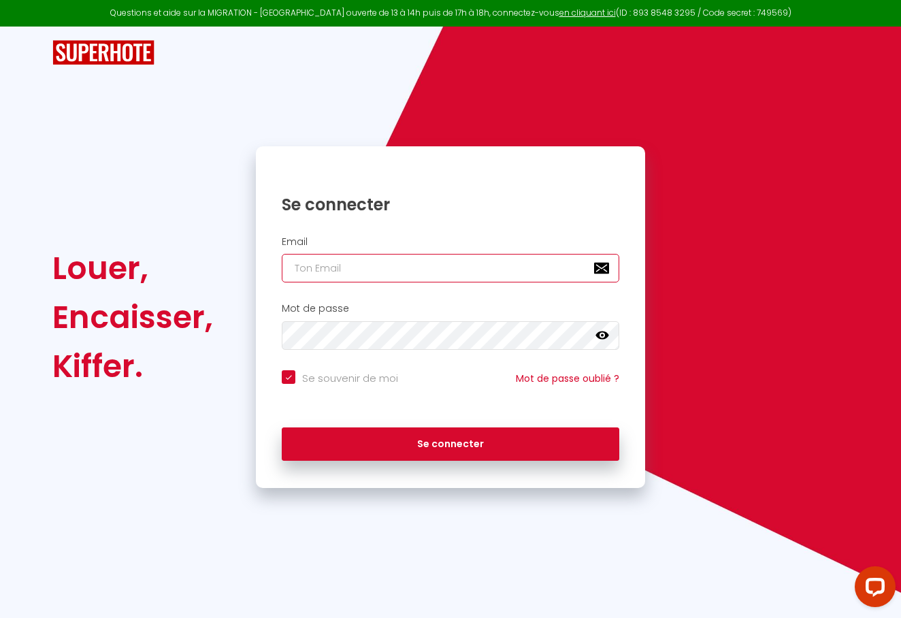
type input "c"
checkbox input "true"
type input "ca"
checkbox input "true"
type input "cam"
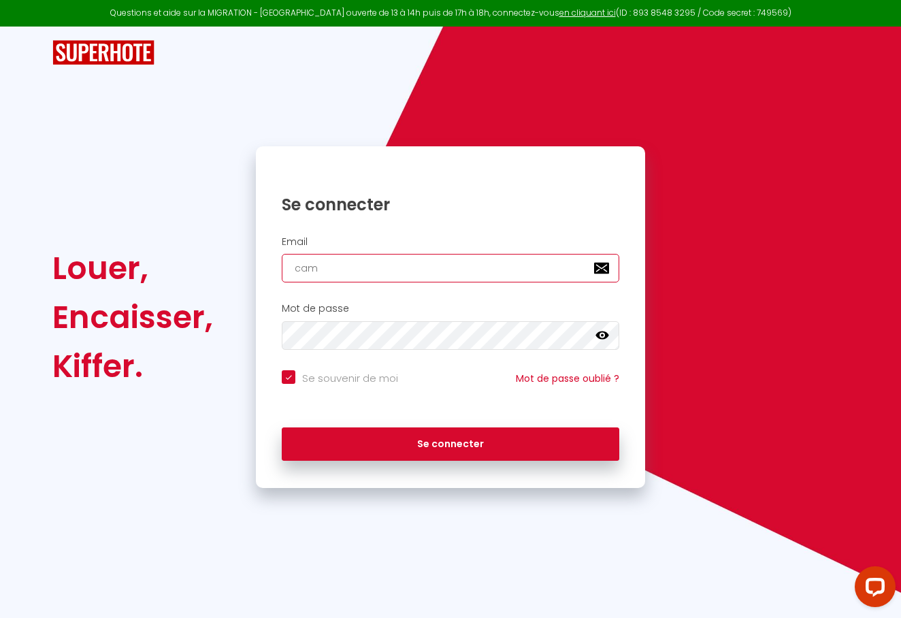
checkbox input "true"
type input "cama"
checkbox input "true"
type input "camas"
checkbox input "true"
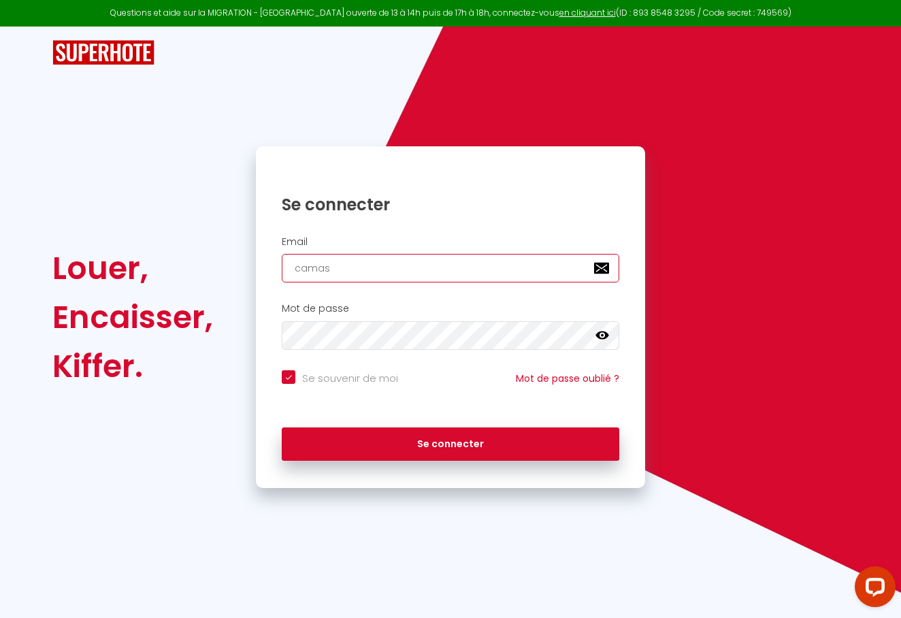
type input "camasd"
checkbox input "true"
type input "camasdi"
checkbox input "true"
type input "camasdin"
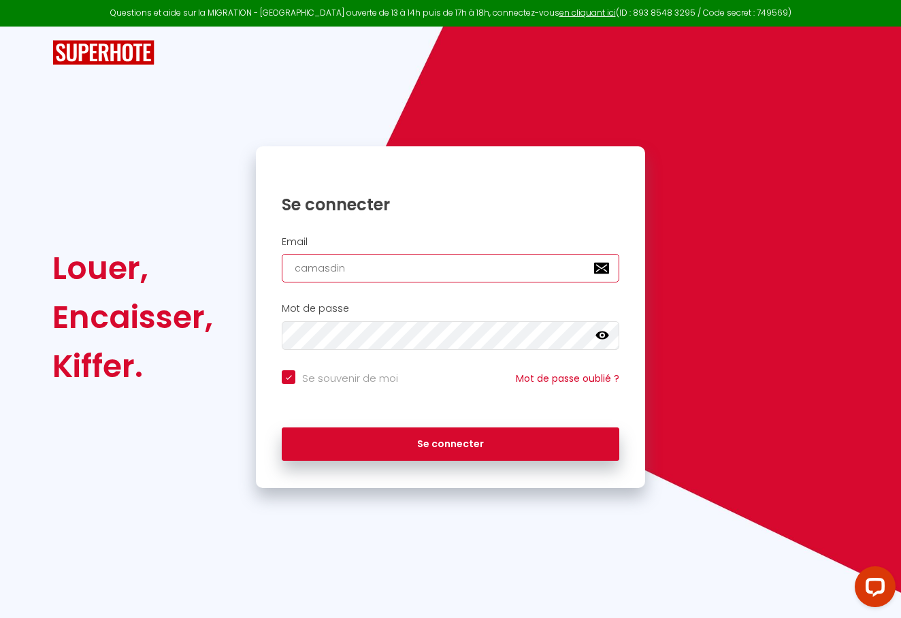
checkbox input "true"
type input "camasdini"
checkbox input "true"
type input "camasdin"
checkbox input "true"
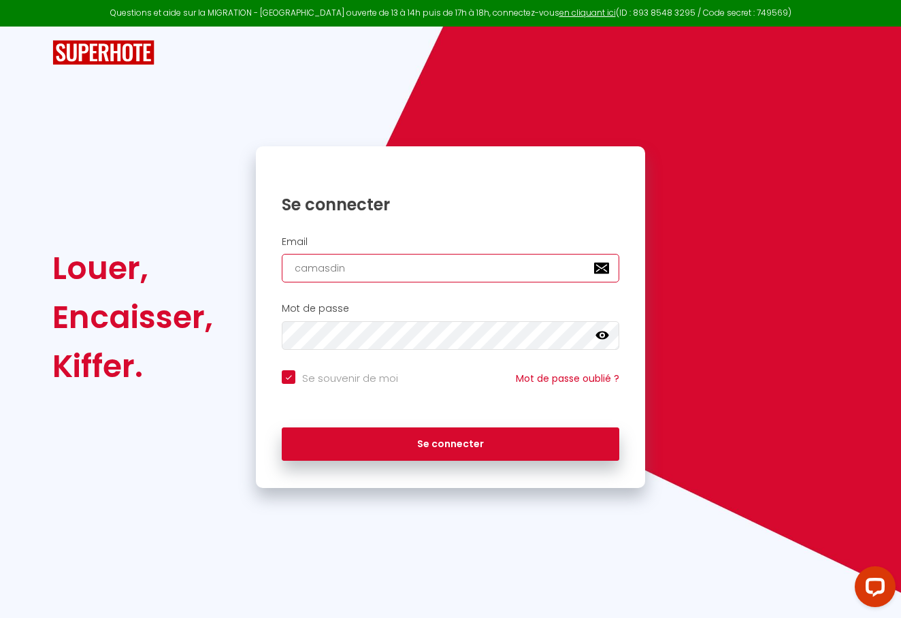
type input "camasdi"
checkbox input "true"
type input "camasd"
checkbox input "true"
type input "camas"
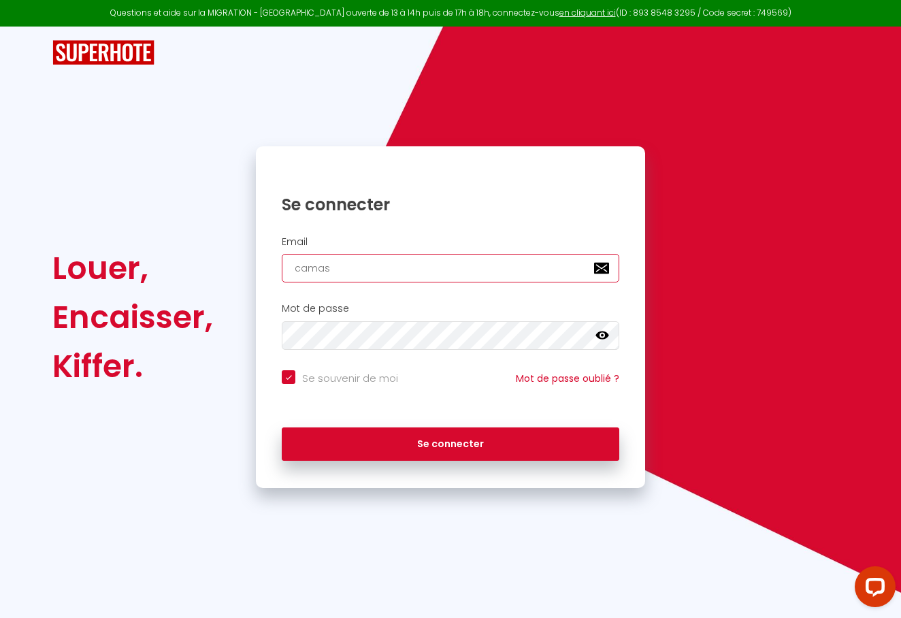
checkbox input "true"
type input "cama"
checkbox input "true"
type input "camad"
checkbox input "true"
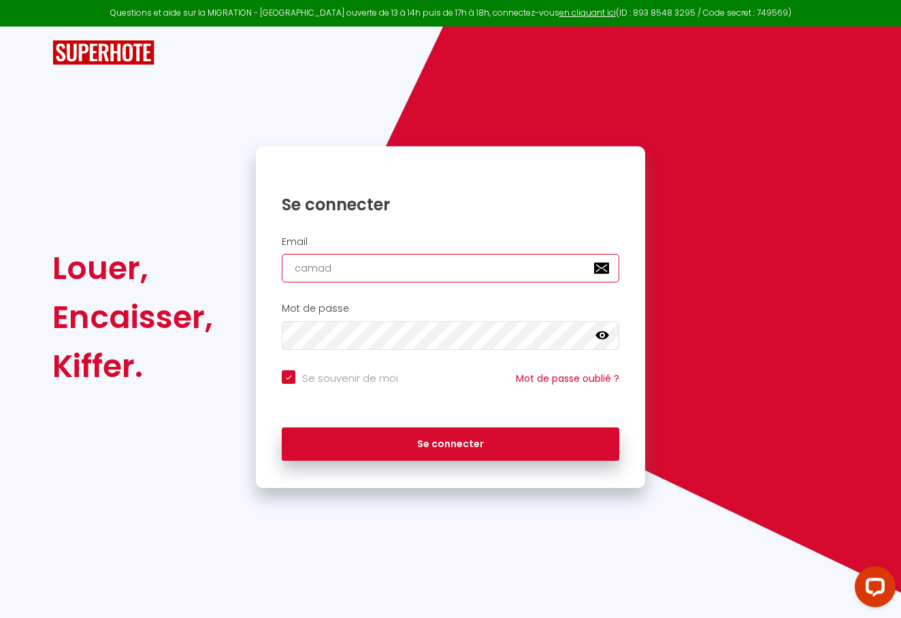
type input "camadi"
checkbox input "true"
type input "camadin"
checkbox input "true"
type input "camadini"
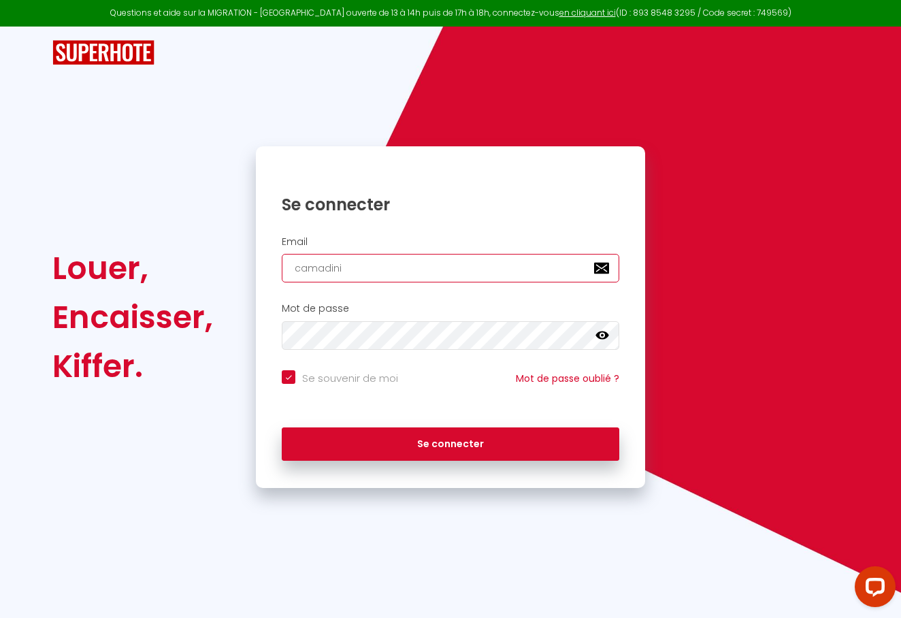
checkbox input "true"
type input "camadini@"
checkbox input "true"
type input "camadini@o"
checkbox input "true"
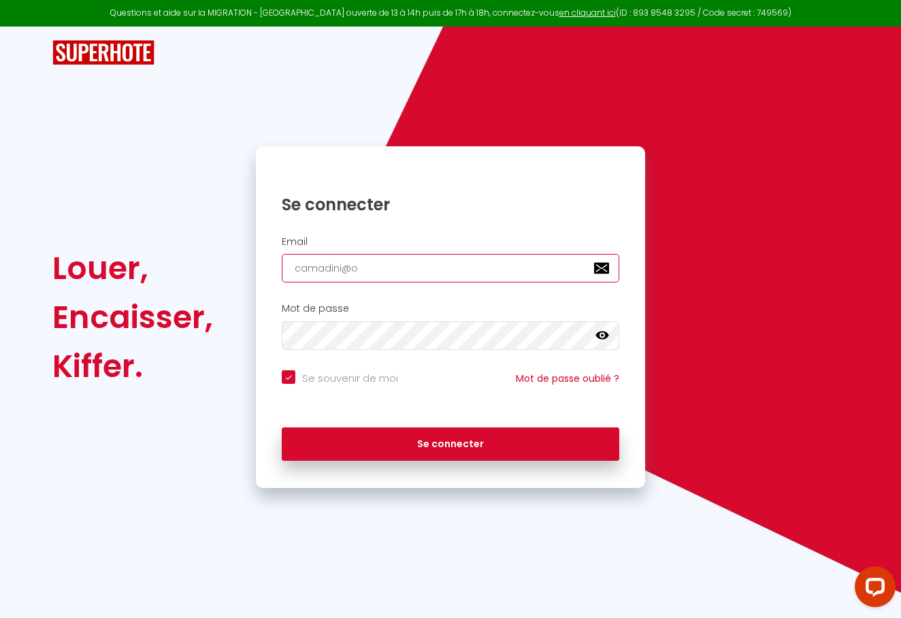
type input "camadini@or"
checkbox input "true"
type input "camadini@ora"
checkbox input "true"
type input "camadini@oran"
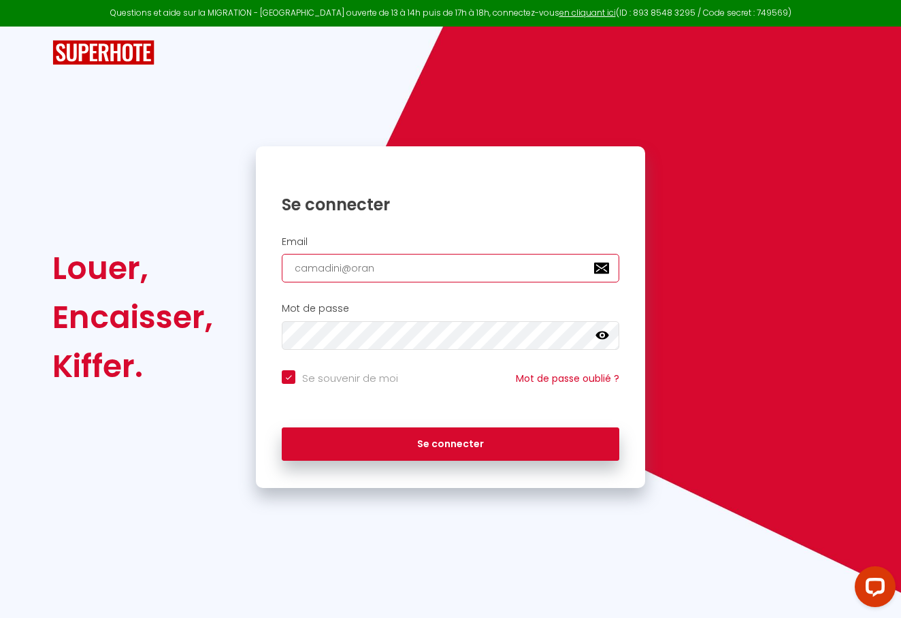
checkbox input "true"
type input "camadini@orang"
checkbox input "true"
type input "camadini@orange"
checkbox input "true"
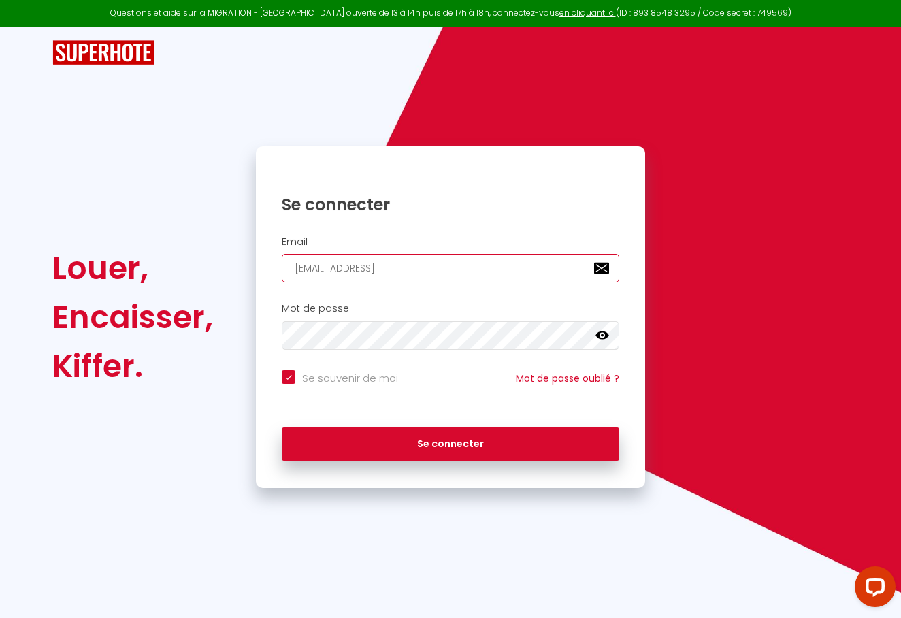
type input "camadini@orange."
checkbox input "true"
type input "camadini@orange.f"
checkbox input "true"
type input "[EMAIL_ADDRESS][DOMAIN_NAME]"
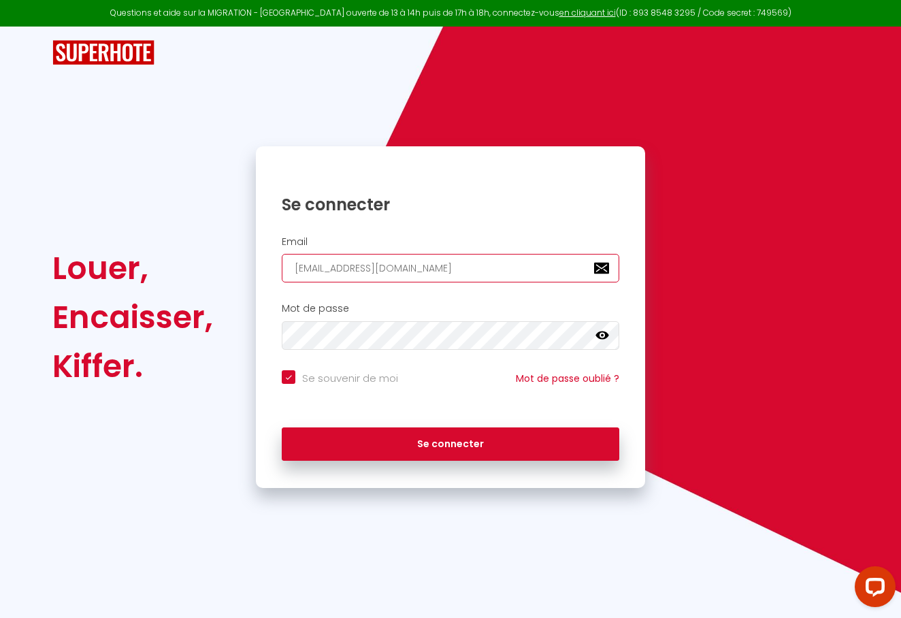
checkbox input "true"
type input "[EMAIL_ADDRESS][DOMAIN_NAME]"
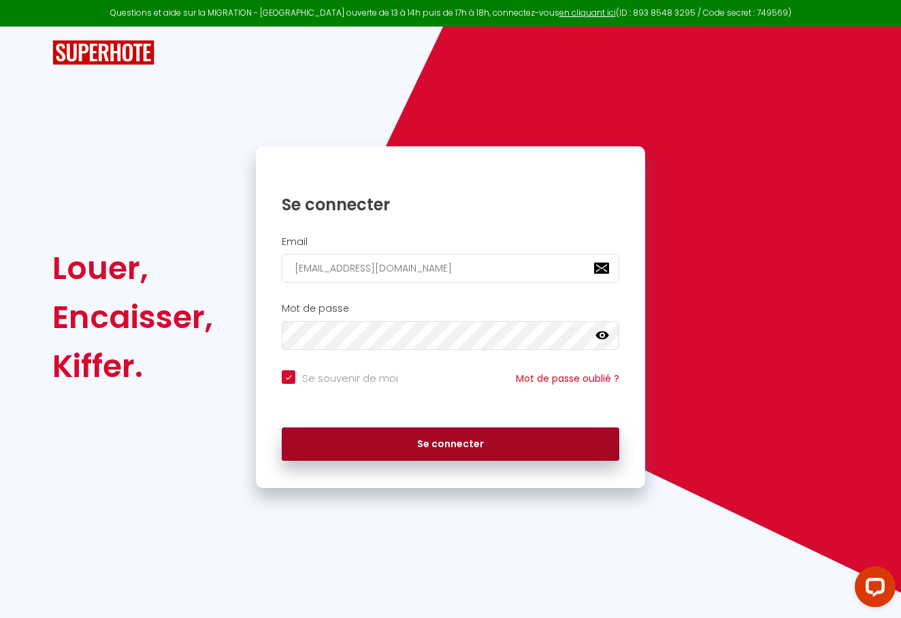
click at [447, 434] on button "Se connecter" at bounding box center [450, 444] width 337 height 34
checkbox input "true"
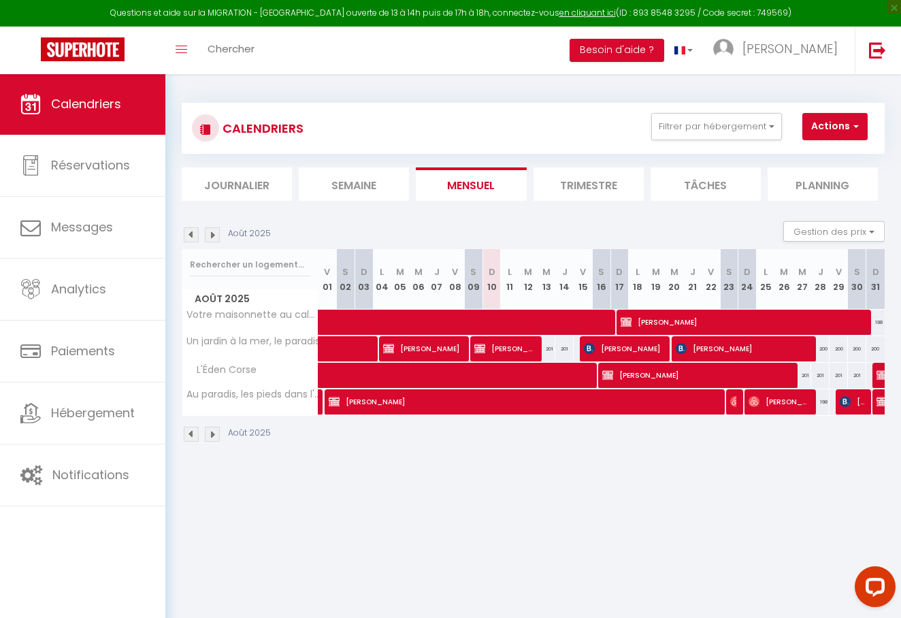
click at [499, 371] on span at bounding box center [563, 376] width 469 height 26
select select "OK"
select select "0"
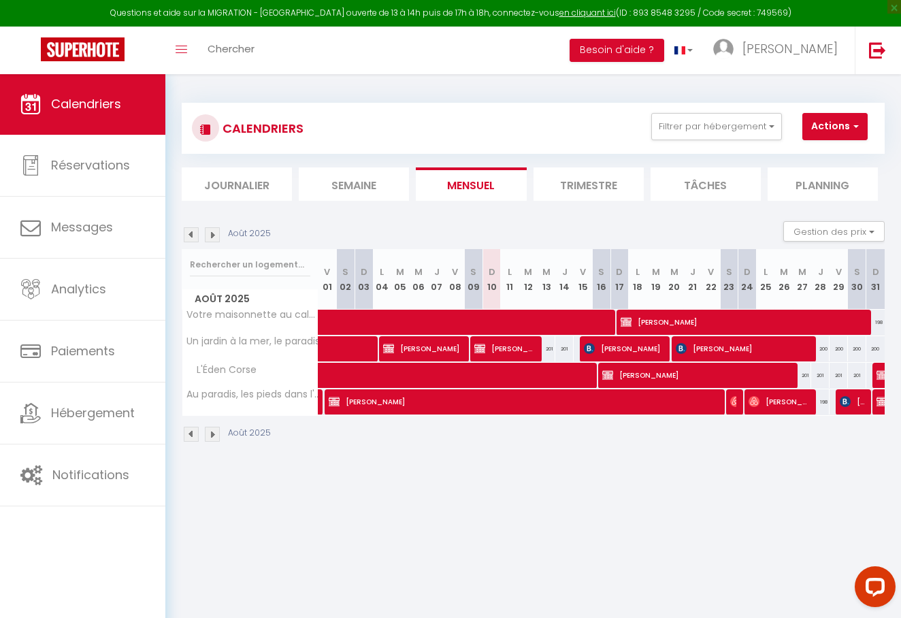
select select "1"
select select
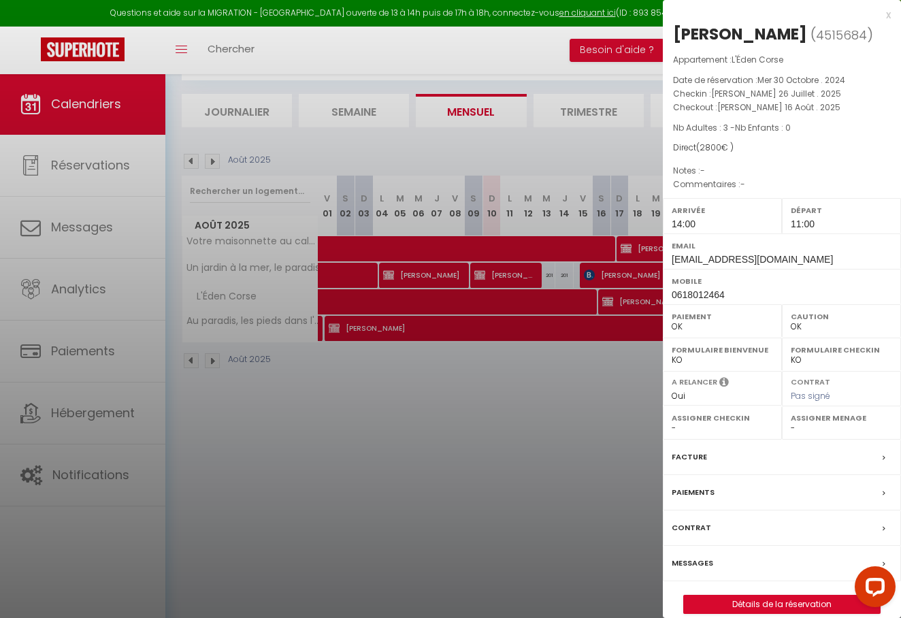
scroll to position [73, 0]
click at [699, 492] on label "Paiements" at bounding box center [692, 492] width 43 height 14
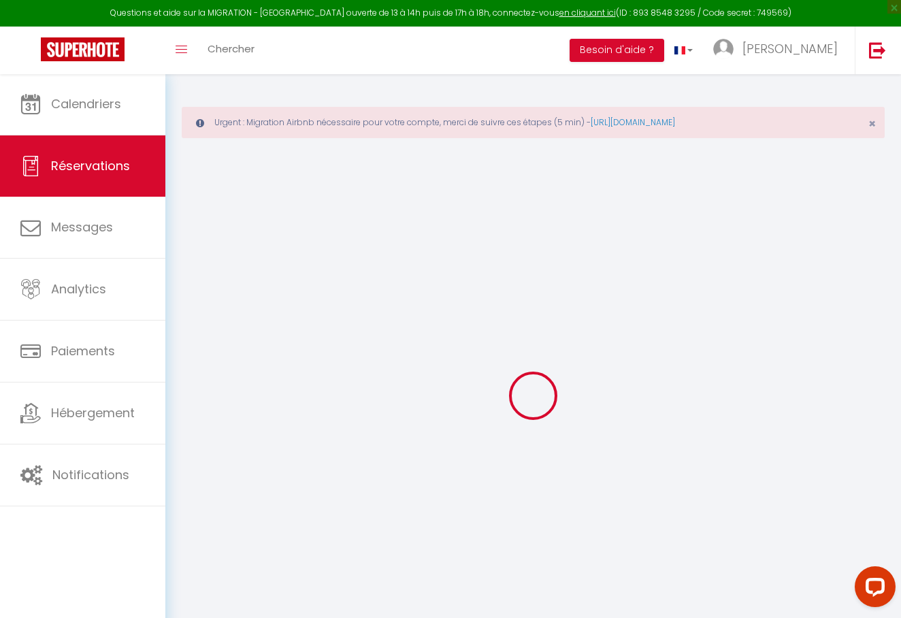
select select
checkbox input "false"
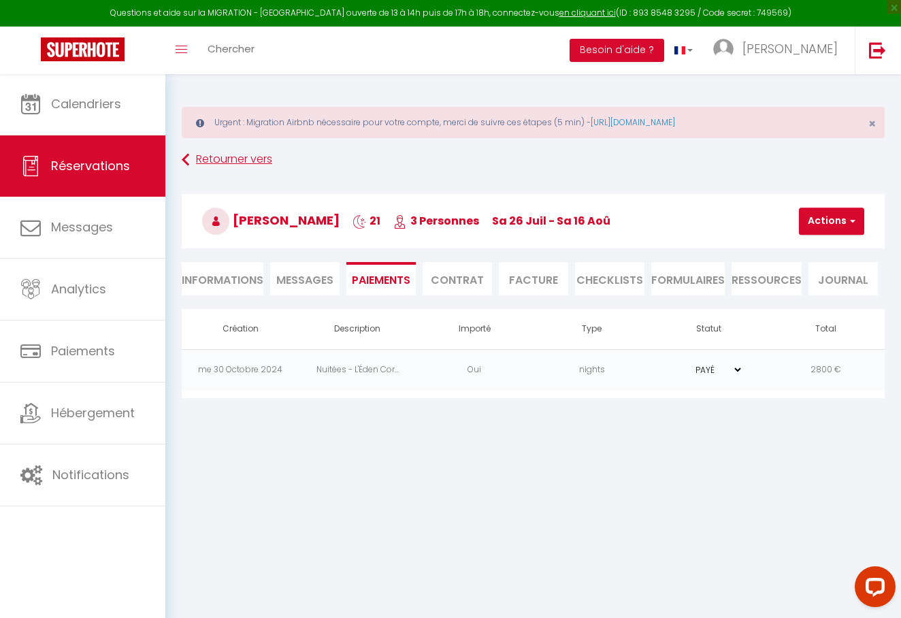
click at [243, 160] on link "Retourner vers" at bounding box center [533, 160] width 703 height 24
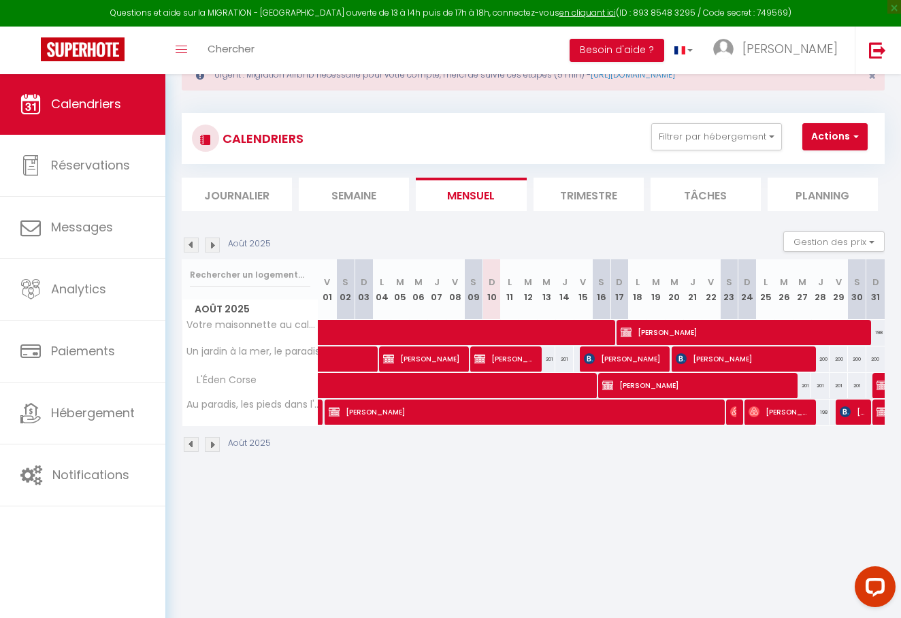
click at [654, 327] on span "[PERSON_NAME]" at bounding box center [742, 332] width 245 height 26
select select "OK"
select select "0"
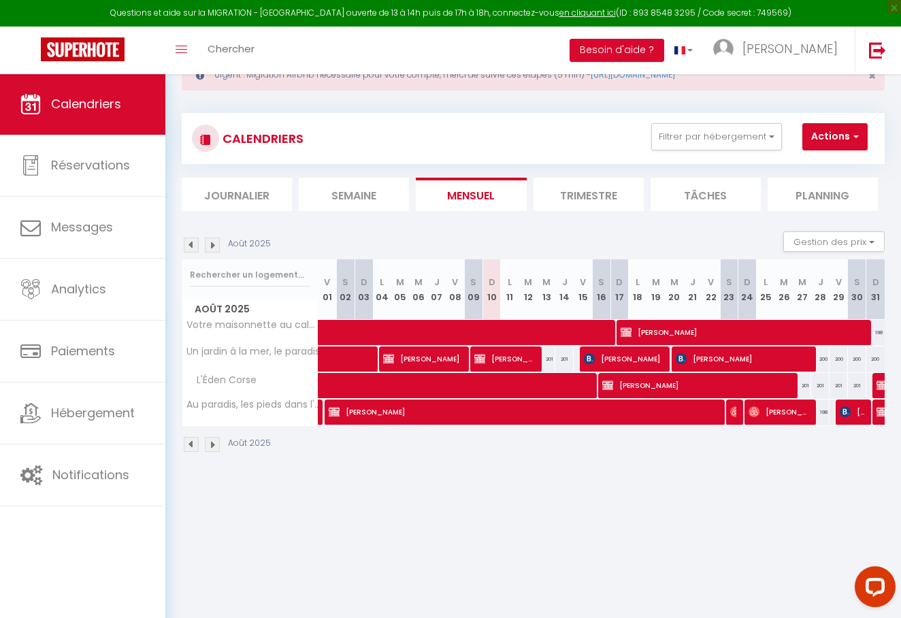
select select "1"
select select
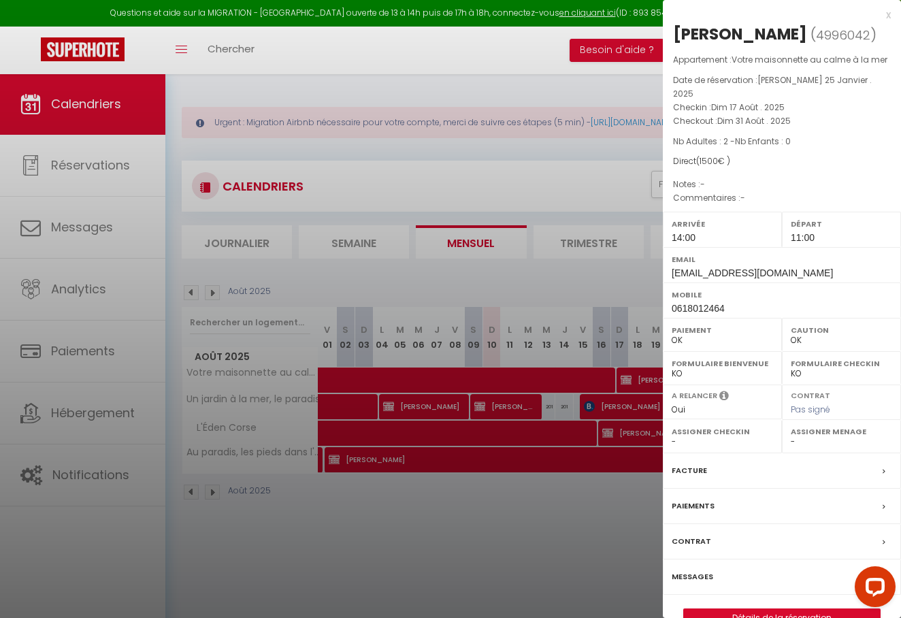
scroll to position [0, 0]
click at [887, 13] on div "x" at bounding box center [776, 15] width 228 height 16
